Goal: Book appointment/travel/reservation

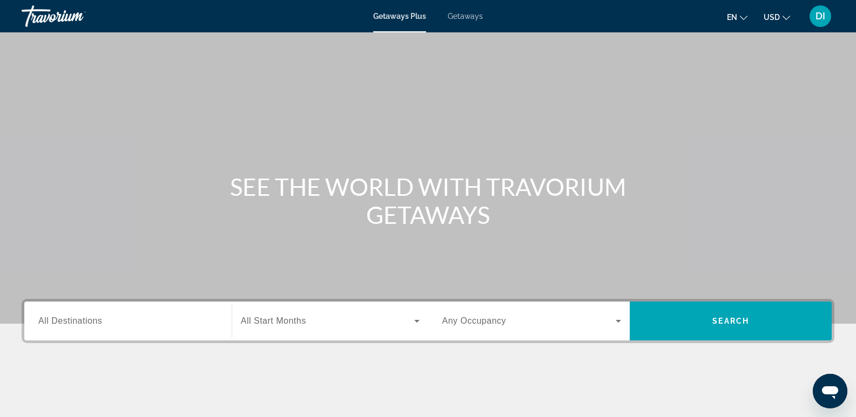
click at [87, 325] on span "All Destinations" at bounding box center [70, 320] width 64 height 9
click at [87, 325] on input "Destination All Destinations" at bounding box center [127, 321] width 179 height 13
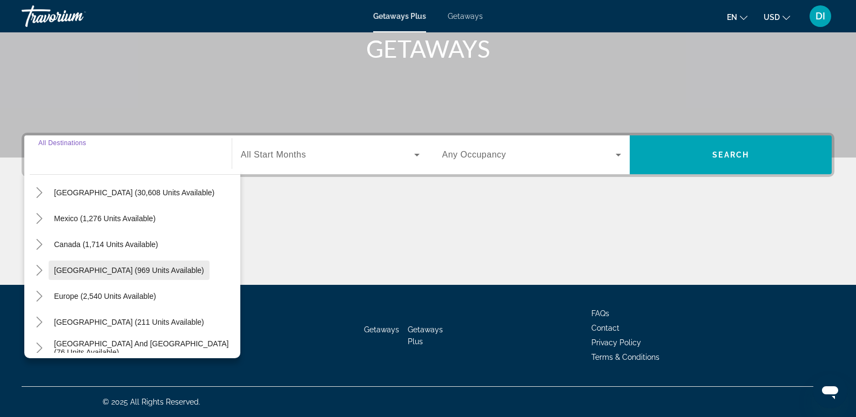
scroll to position [54, 0]
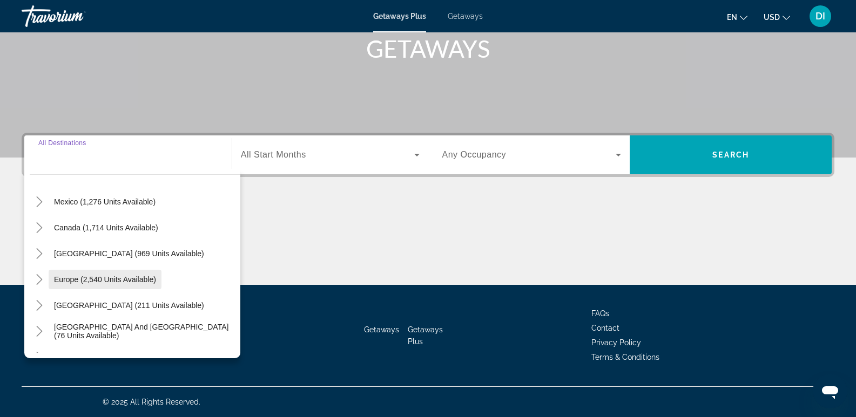
click at [133, 279] on span "Europe (2,540 units available)" at bounding box center [105, 279] width 102 height 9
type input "**********"
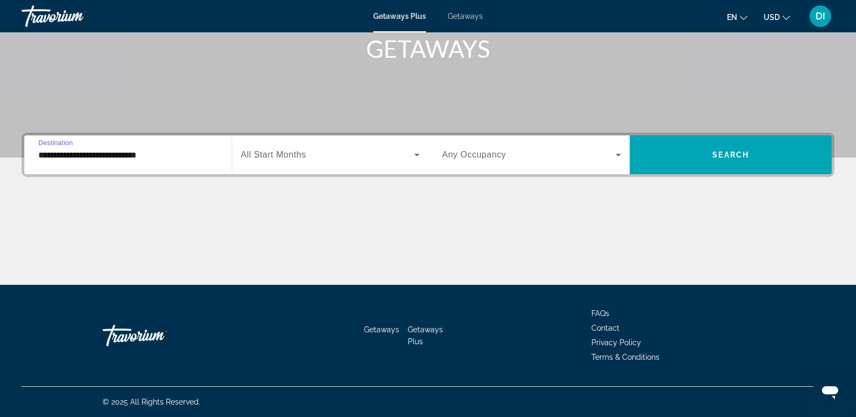
click at [248, 157] on span "All Start Months" at bounding box center [273, 154] width 65 height 9
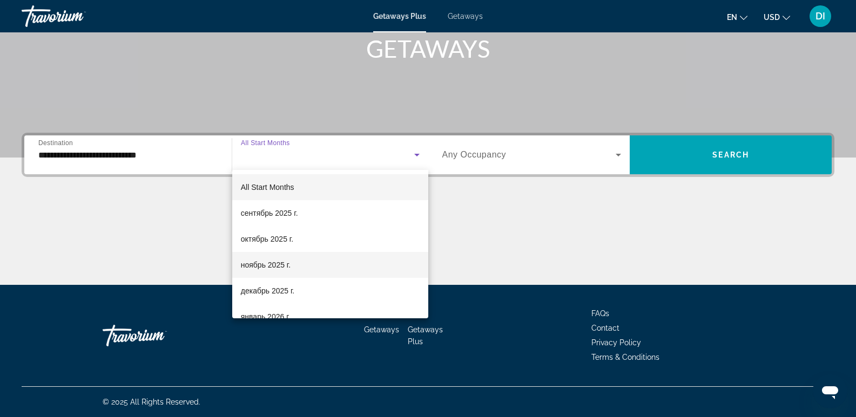
click at [279, 265] on span "ноябрь 2025 г." at bounding box center [266, 265] width 50 height 13
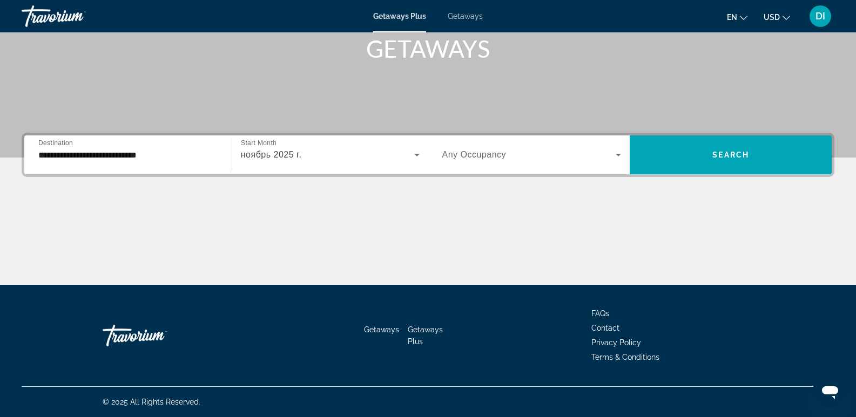
click at [496, 152] on span "Any Occupancy" at bounding box center [474, 154] width 64 height 9
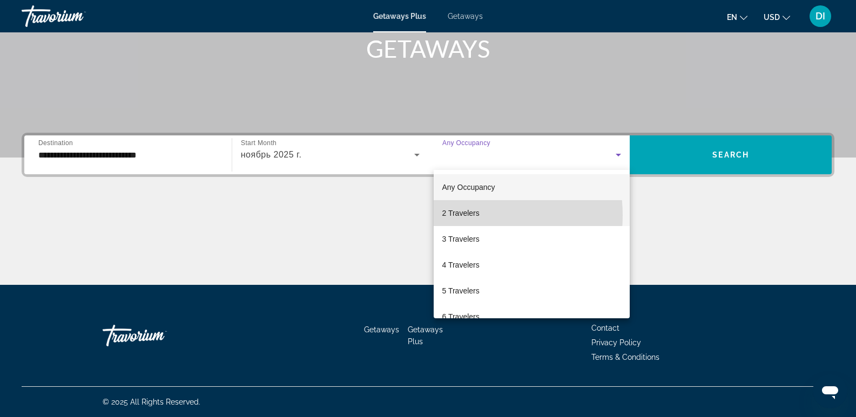
click at [468, 215] on span "2 Travelers" at bounding box center [460, 213] width 37 height 13
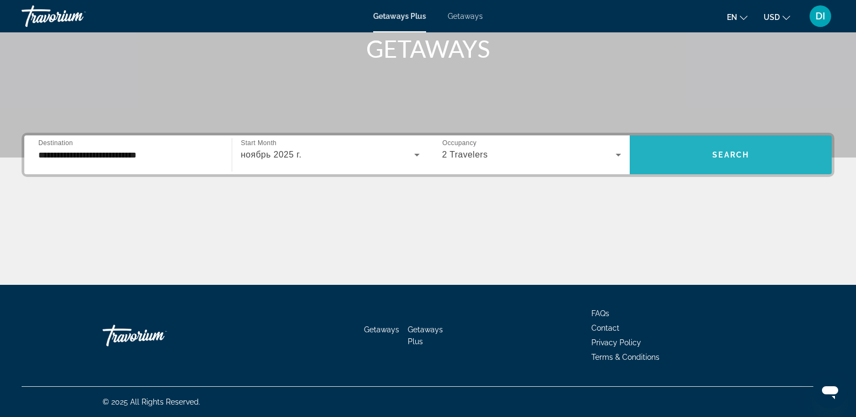
click at [741, 152] on span "Search" at bounding box center [730, 155] width 37 height 9
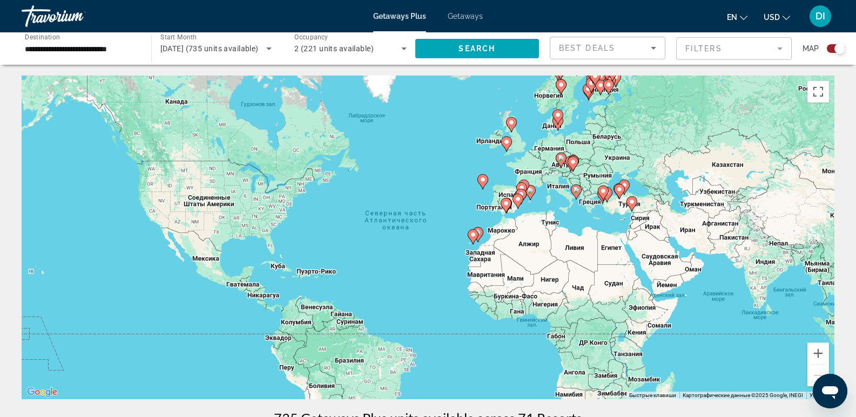
click at [530, 173] on div "Чтобы активировать перетаскивание с помощью клавиатуры, нажмите Alt + Ввод. Пос…" at bounding box center [428, 238] width 813 height 324
click at [96, 48] on input "**********" at bounding box center [81, 49] width 112 height 13
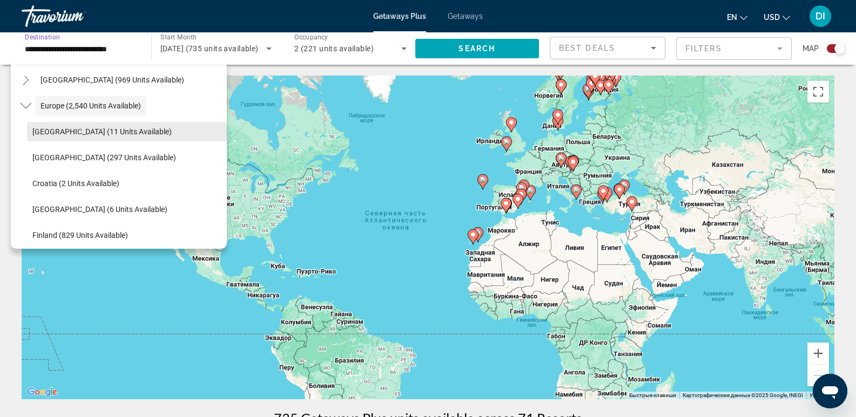
scroll to position [172, 0]
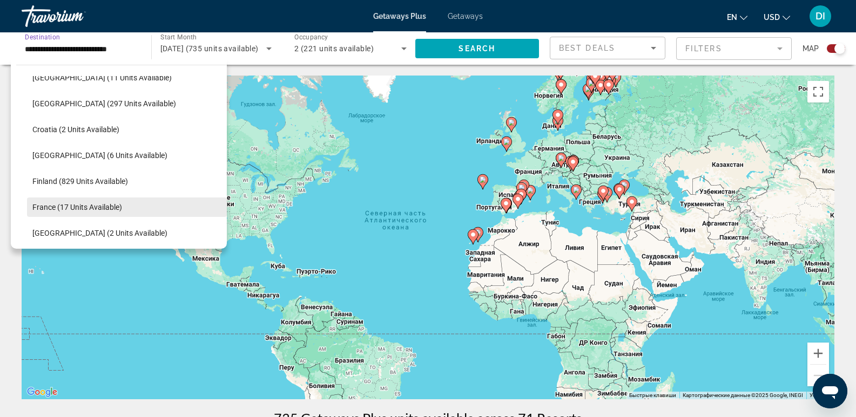
click at [94, 205] on span "France (17 units available)" at bounding box center [77, 207] width 90 height 9
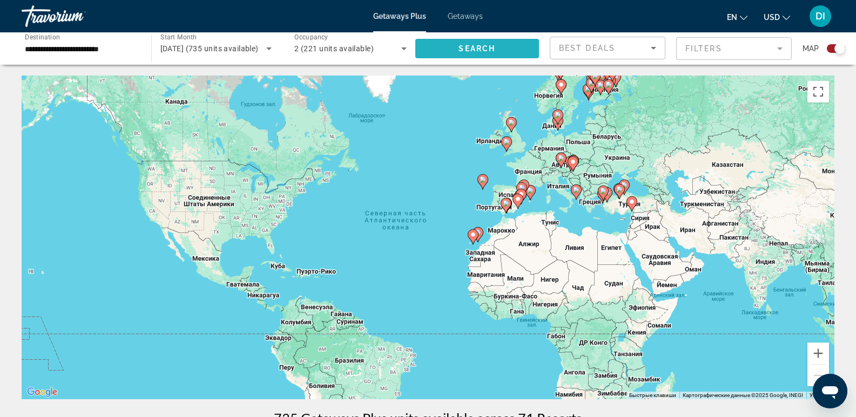
click at [496, 55] on span "Search widget" at bounding box center [477, 49] width 124 height 26
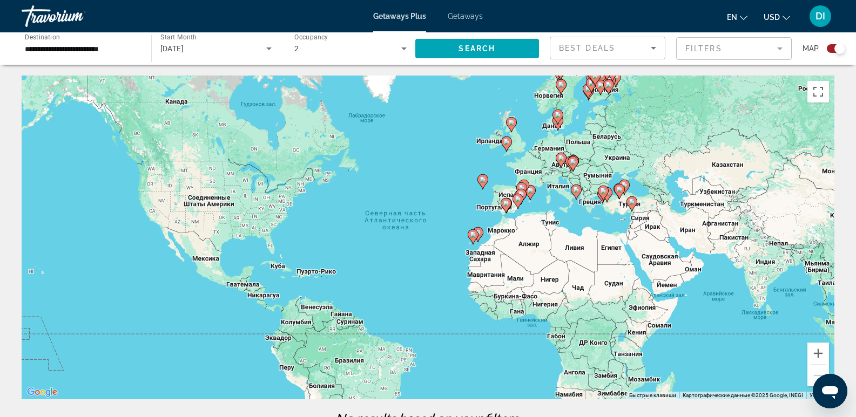
click at [527, 174] on div "Чтобы активировать перетаскивание с помощью клавиатуры, нажмите Alt + Ввод. Пос…" at bounding box center [428, 238] width 813 height 324
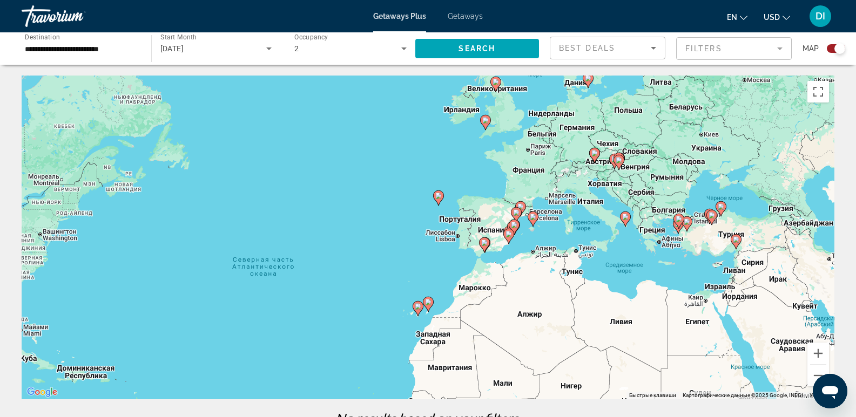
click at [527, 174] on div "Чтобы активировать перетаскивание с помощью клавиатуры, нажмите Alt + Ввод. Пос…" at bounding box center [428, 238] width 813 height 324
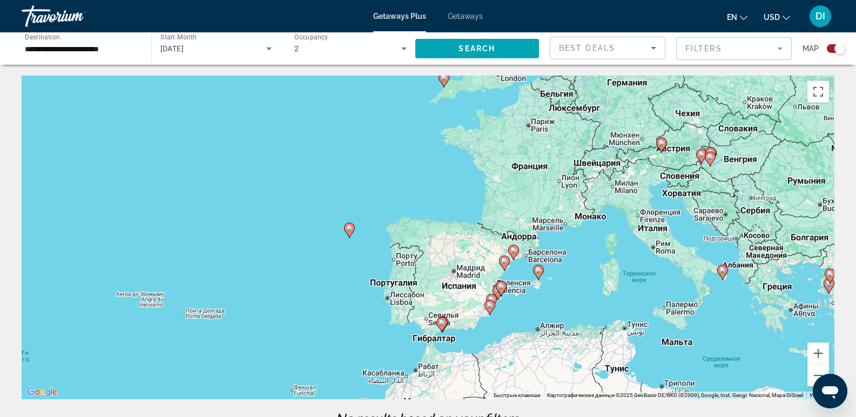
click at [527, 174] on div "Чтобы активировать перетаскивание с помощью клавиатуры, нажмите Alt + Ввод. Пос…" at bounding box center [428, 238] width 813 height 324
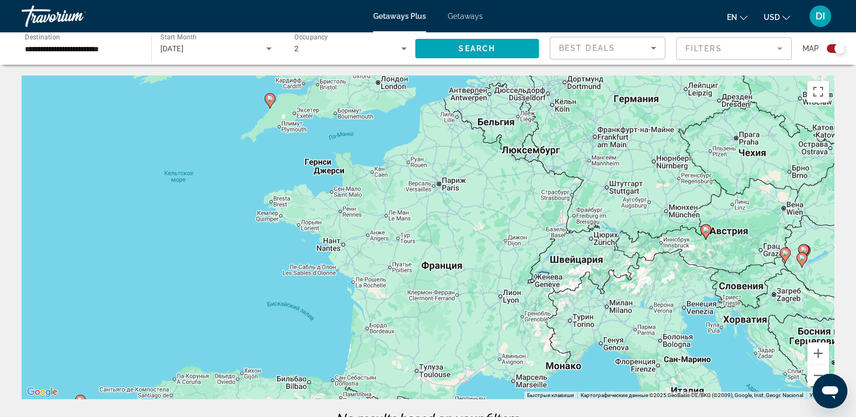
drag, startPoint x: 539, startPoint y: 161, endPoint x: 445, endPoint y: 280, distance: 151.0
click at [445, 280] on div "Чтобы активировать перетаскивание с помощью клавиатуры, нажмите Alt + Ввод. Пос…" at bounding box center [428, 238] width 813 height 324
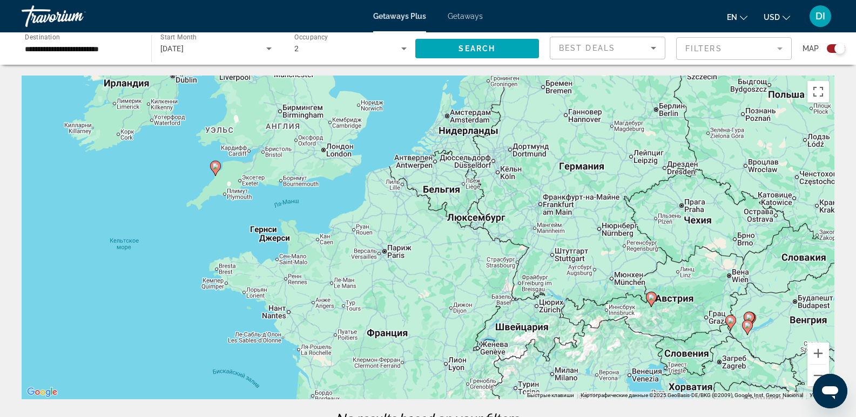
drag, startPoint x: 408, startPoint y: 204, endPoint x: 299, endPoint y: 231, distance: 112.4
click at [299, 231] on div "Чтобы активировать перетаскивание с помощью клавиатуры, нажмите Alt + Ввод. Пос…" at bounding box center [428, 238] width 813 height 324
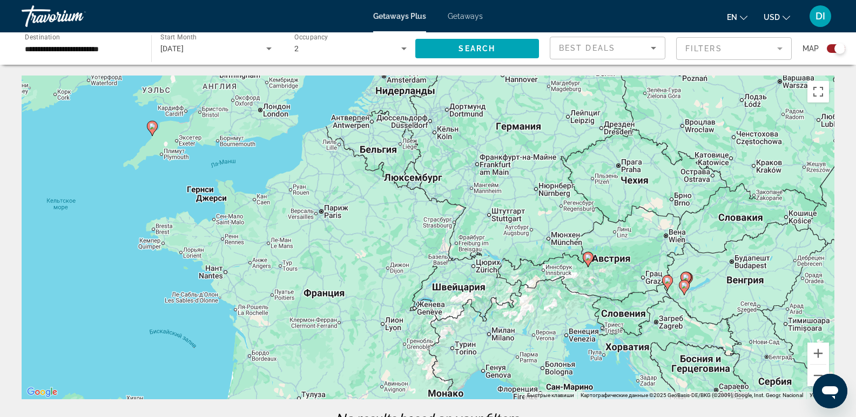
click at [590, 260] on image "Main content" at bounding box center [588, 257] width 6 height 6
type input "**********"
